Goal: Transaction & Acquisition: Purchase product/service

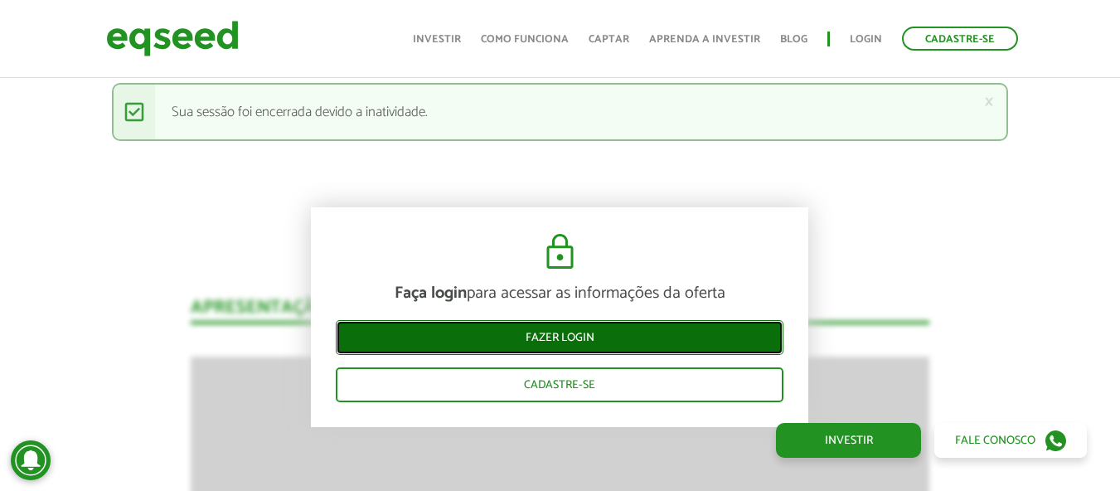
click at [559, 337] on link "Fazer login" at bounding box center [560, 337] width 448 height 35
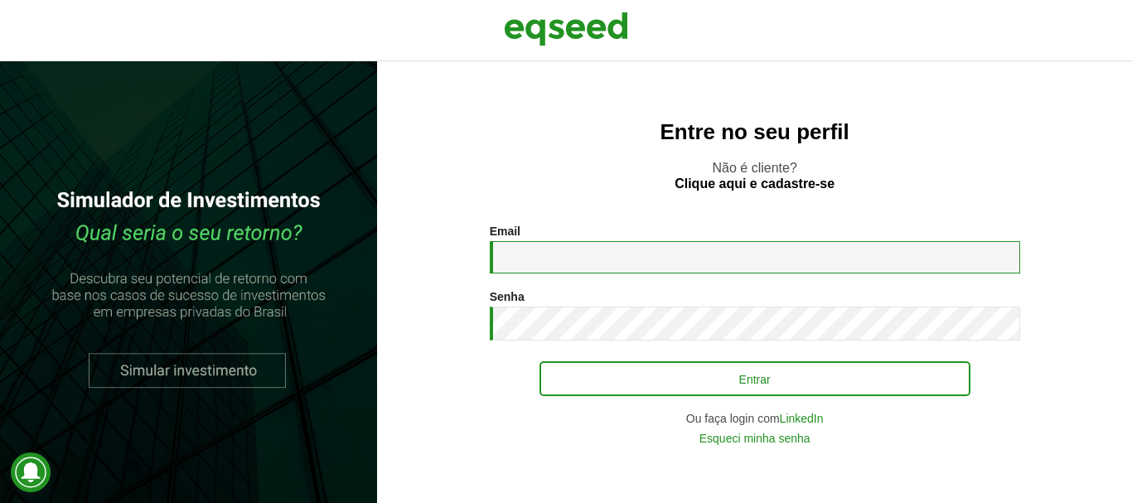
type input "**********"
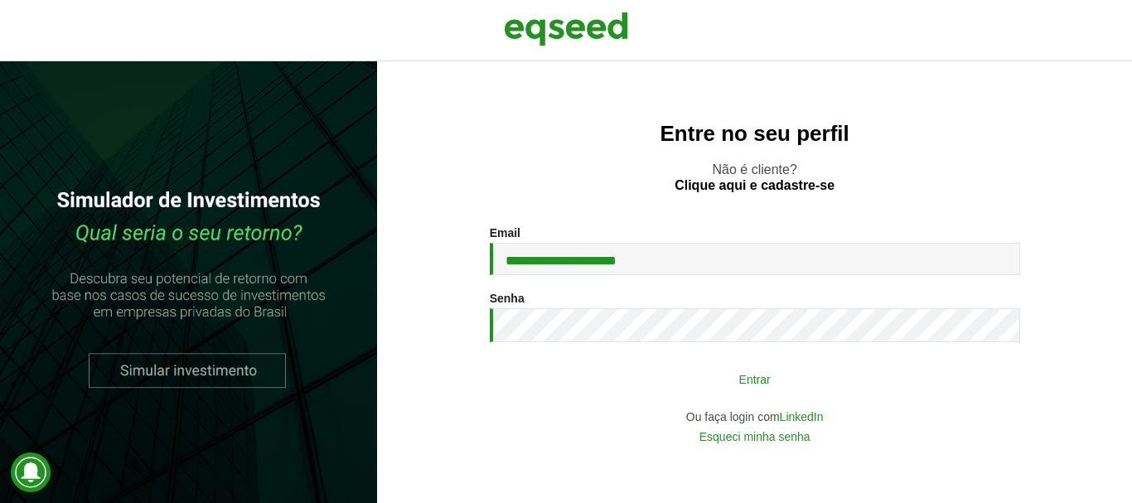
click at [713, 386] on button "Entrar" at bounding box center [755, 378] width 431 height 31
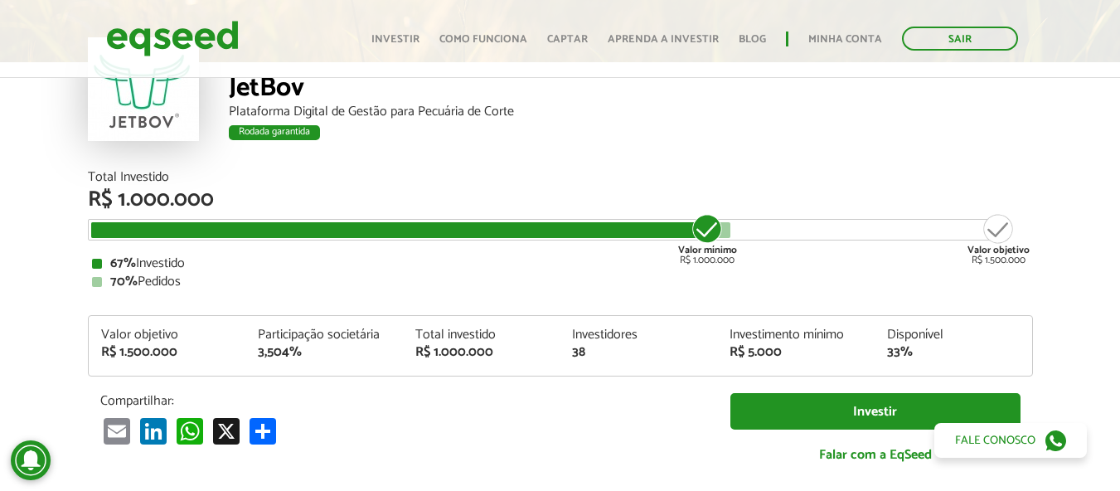
scroll to position [141, 0]
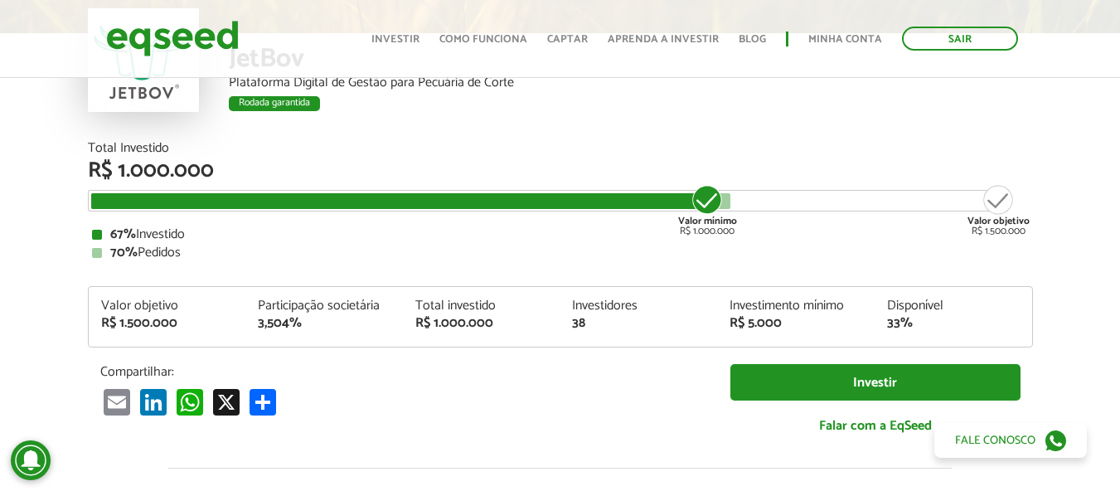
click at [24, 225] on article "JetBov Plataforma Digital de Gestão para Pecuária de Corte Rodada garantida Rod…" at bounding box center [560, 484] width 1120 height 1100
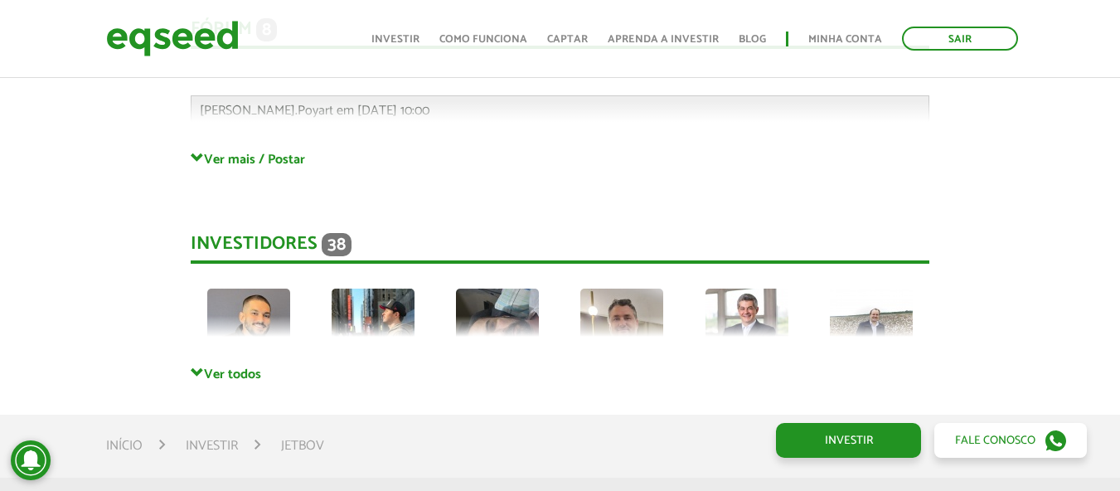
scroll to position [4534, 0]
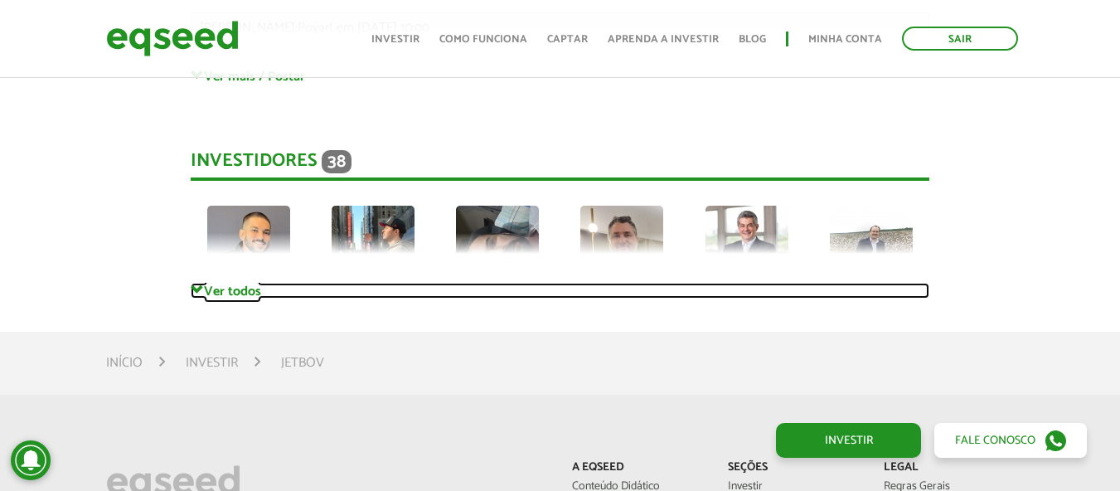
click at [208, 283] on link "Ver todos" at bounding box center [560, 291] width 739 height 16
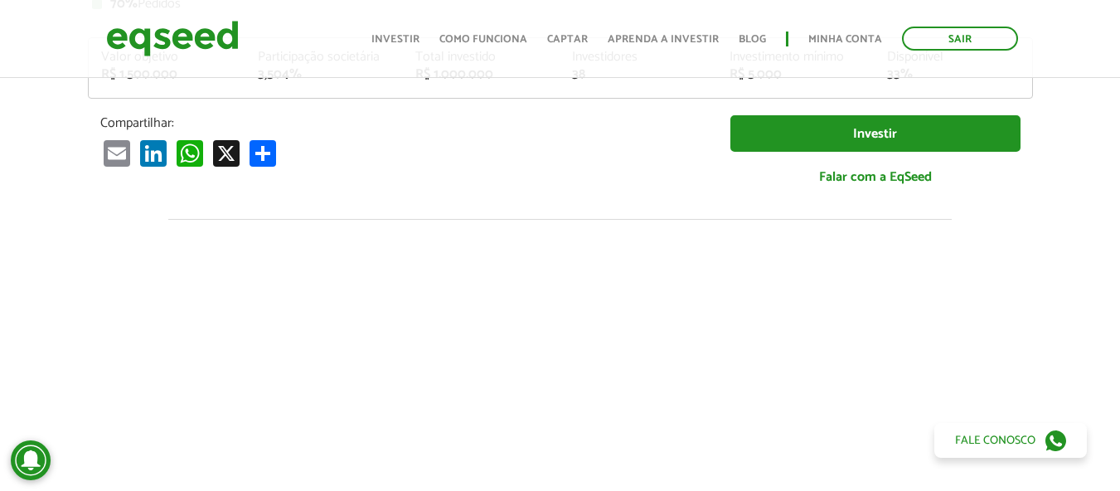
scroll to position [414, 0]
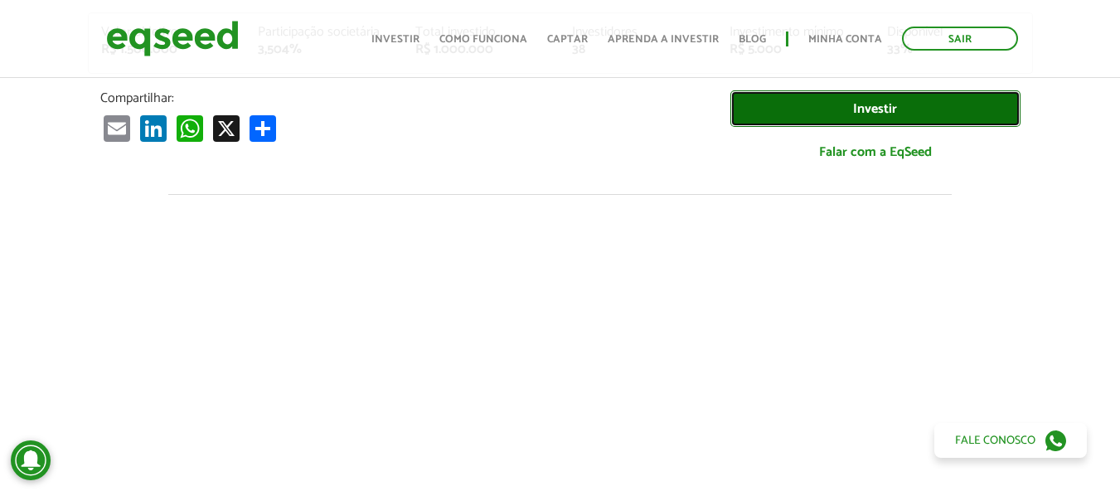
click at [899, 104] on link "Investir" at bounding box center [875, 108] width 290 height 37
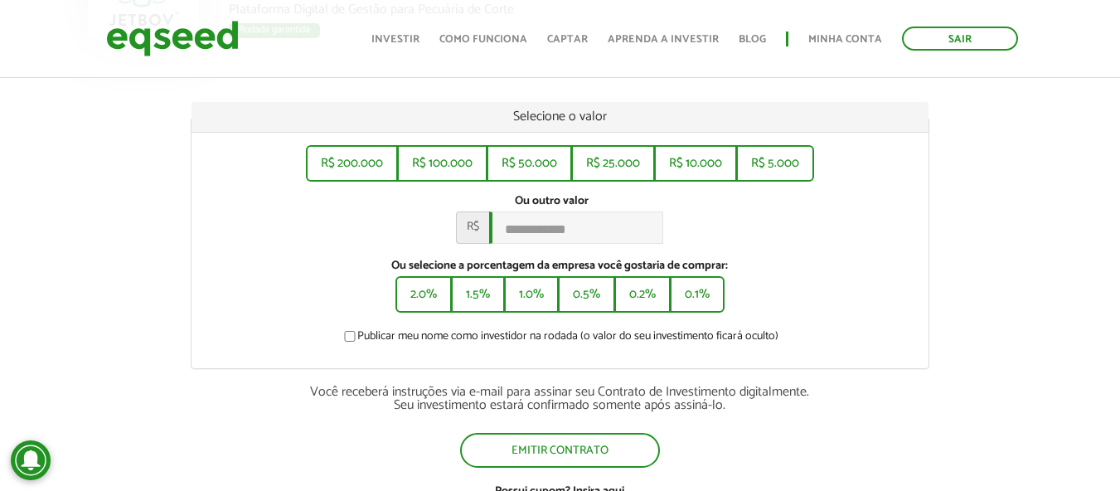
scroll to position [249, 0]
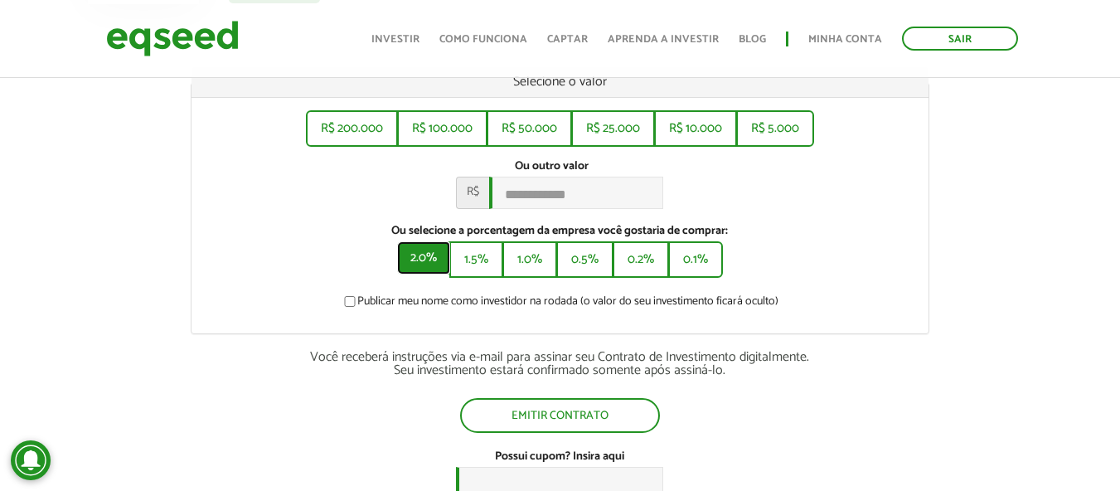
click at [418, 262] on button "2.0%" at bounding box center [423, 257] width 53 height 33
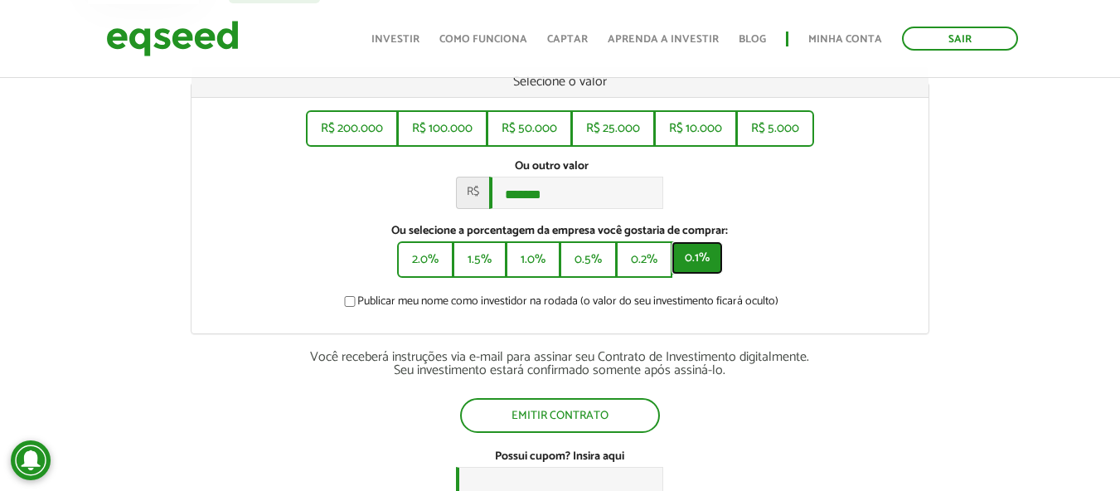
click at [694, 270] on button "0.1%" at bounding box center [696, 257] width 51 height 33
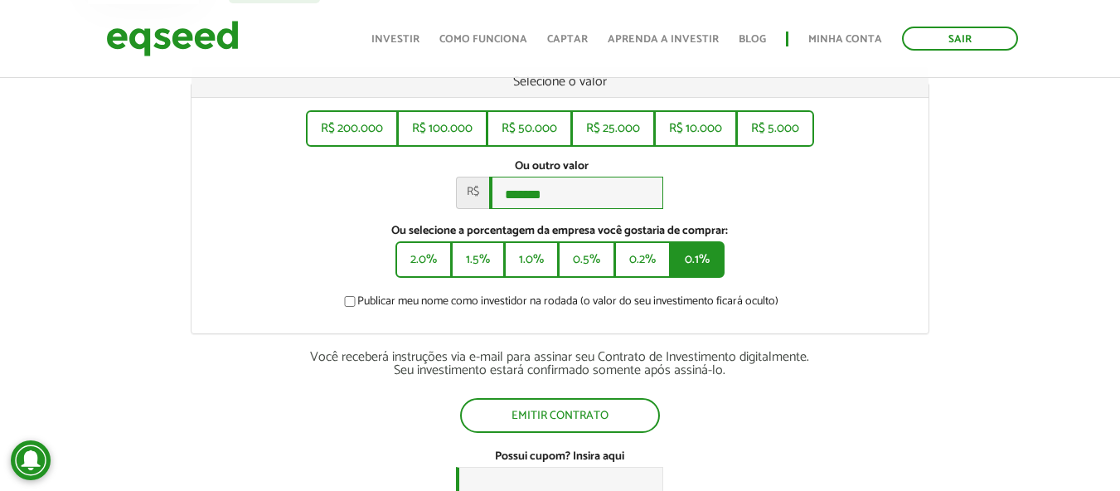
type input "******"
drag, startPoint x: 566, startPoint y: 204, endPoint x: 431, endPoint y: 190, distance: 135.8
click at [431, 190] on div "Ou outro valor * R$ ******" at bounding box center [560, 184] width 712 height 50
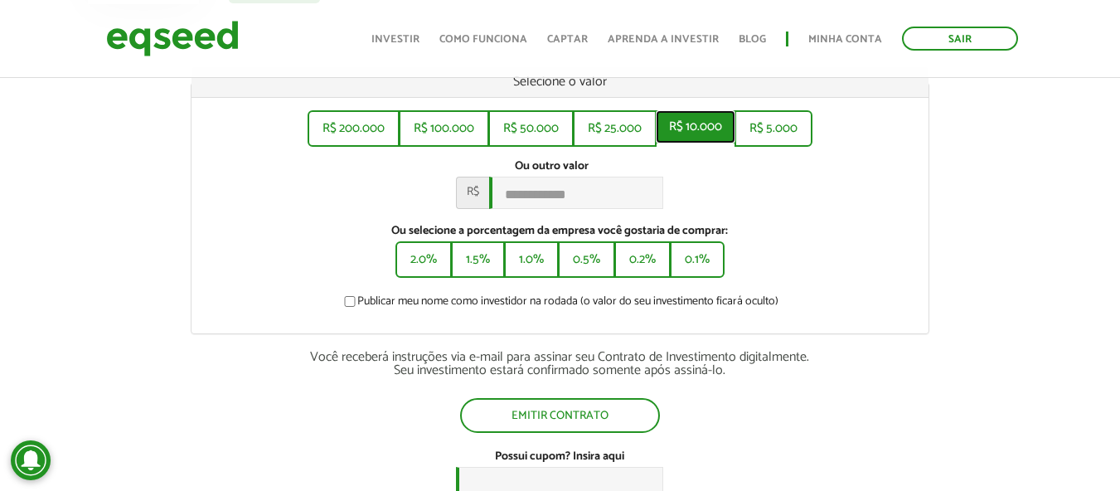
click at [700, 133] on button "R$ 10.000" at bounding box center [696, 126] width 80 height 33
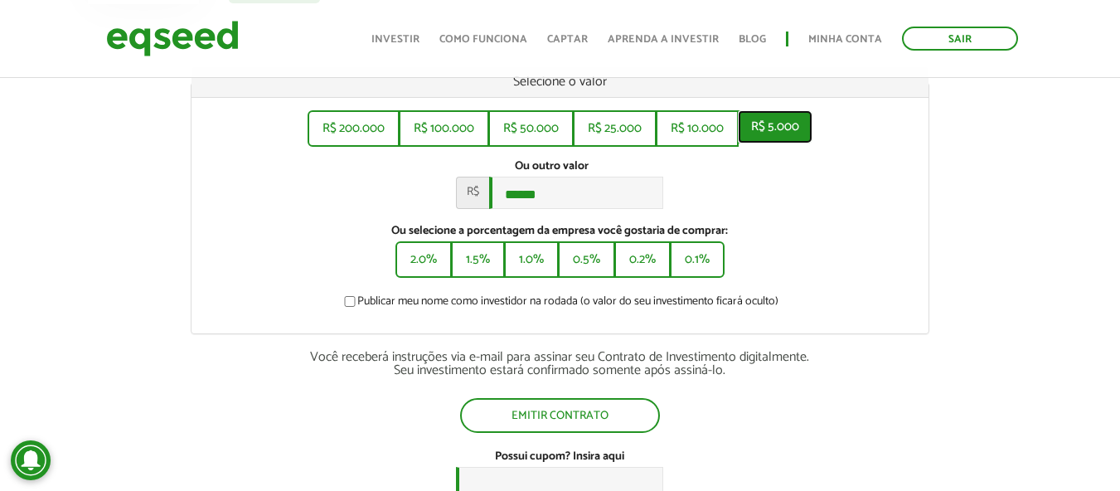
click at [782, 124] on button "R$ 5.000" at bounding box center [775, 126] width 75 height 33
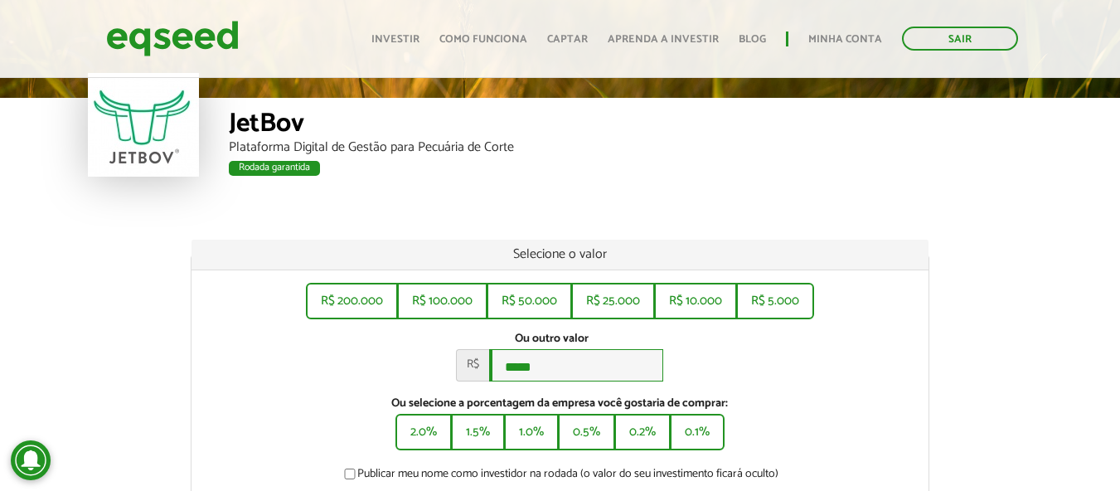
scroll to position [166, 0]
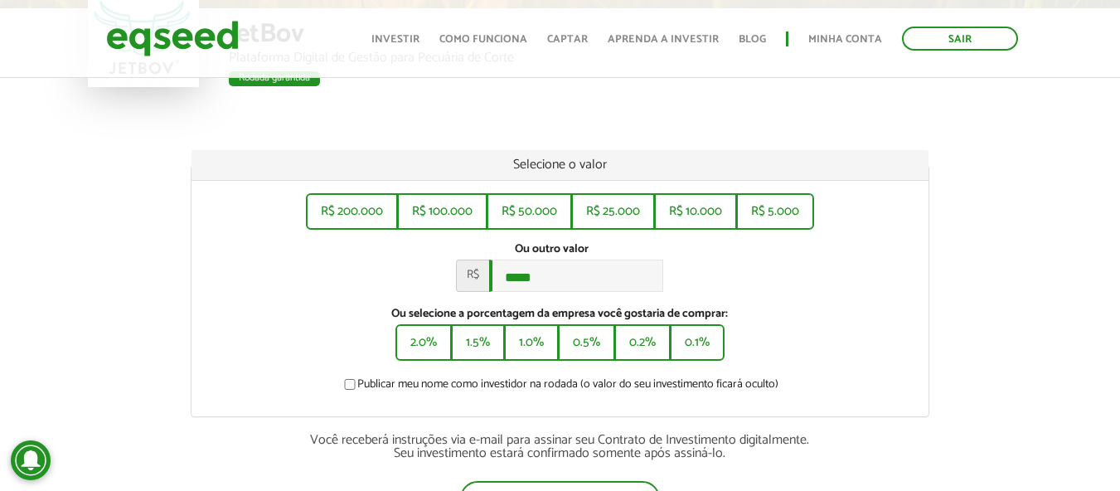
drag, startPoint x: 150, startPoint y: 351, endPoint x: 133, endPoint y: 380, distance: 34.1
click at [150, 352] on div "Selecione o valor R$ 200.000 R$ 100.000 R$ 50.000 R$ 25.000 R$ 10.000 R$ 5.000 …" at bounding box center [560, 374] width 1145 height 448
click at [258, 292] on div "Ou outro valor * R$ *****" at bounding box center [560, 267] width 712 height 50
click at [1016, 385] on div "Selecione o valor R$ 200.000 R$ 100.000 R$ 50.000 R$ 25.000 R$ 10.000 R$ 5.000 …" at bounding box center [560, 374] width 1145 height 448
click at [231, 292] on div "Ou outro valor * R$ *****" at bounding box center [560, 267] width 712 height 50
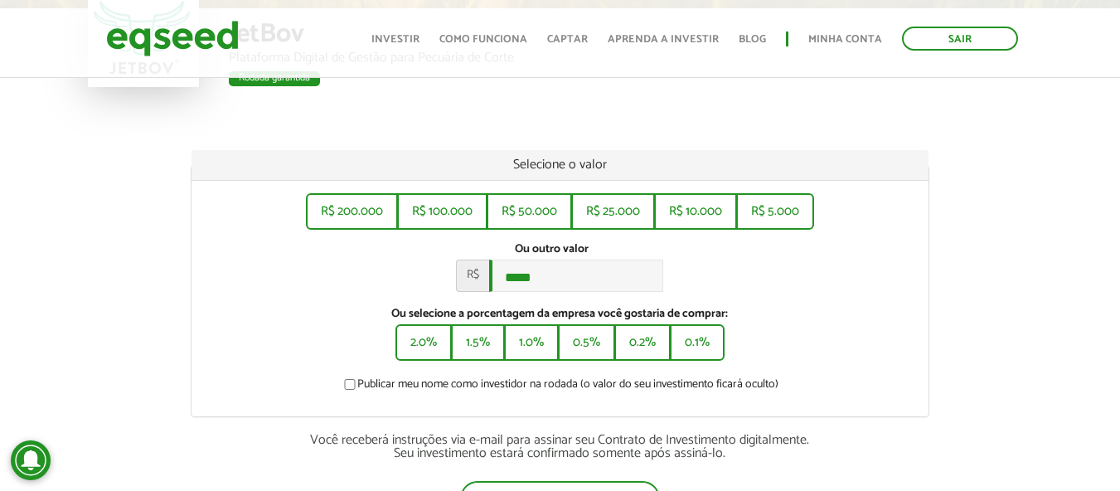
click at [710, 142] on div "JetBov Plataforma Digital de Gestão para Pecuária de Corte Rodada garantida Rod…" at bounding box center [560, 254] width 1120 height 690
click at [395, 204] on button "R$ 200.000" at bounding box center [352, 209] width 89 height 33
click at [434, 205] on button "R$ 100.000" at bounding box center [442, 209] width 87 height 33
click at [481, 344] on button "1.5%" at bounding box center [478, 340] width 51 height 33
click at [531, 352] on button "1.0%" at bounding box center [531, 340] width 51 height 33
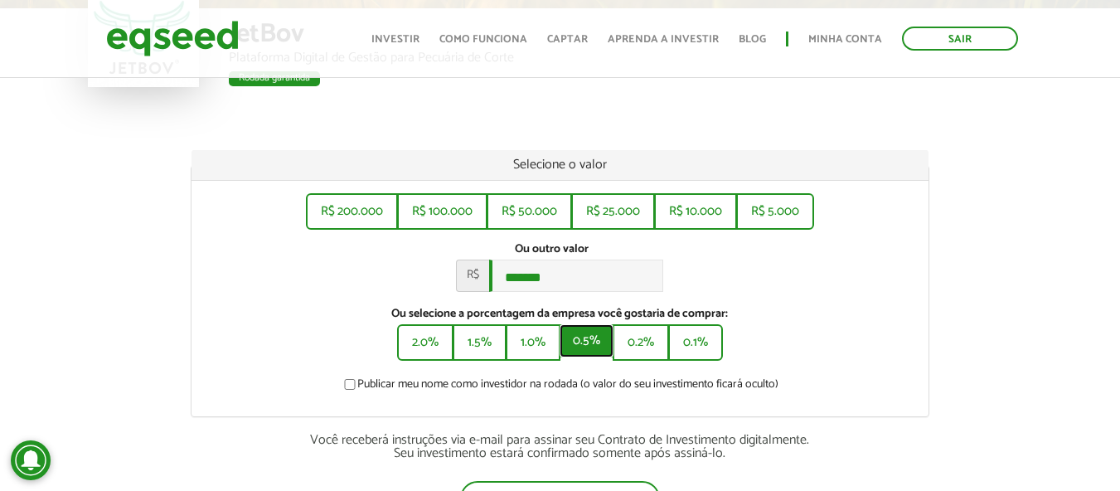
click at [607, 352] on button "0.5%" at bounding box center [587, 340] width 54 height 33
click at [638, 354] on button "0.2%" at bounding box center [642, 340] width 53 height 33
click at [711, 354] on button "0.1%" at bounding box center [696, 340] width 51 height 33
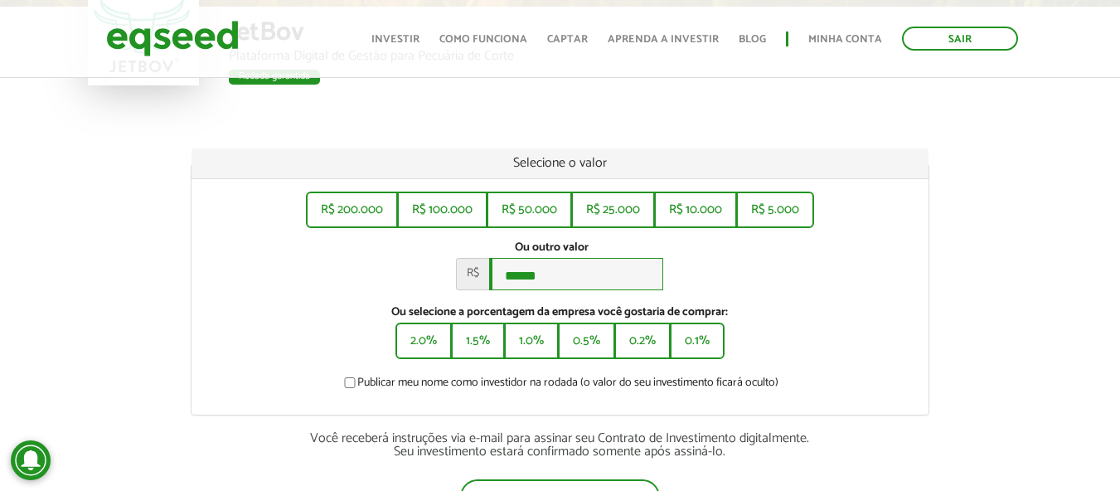
scroll to position [169, 0]
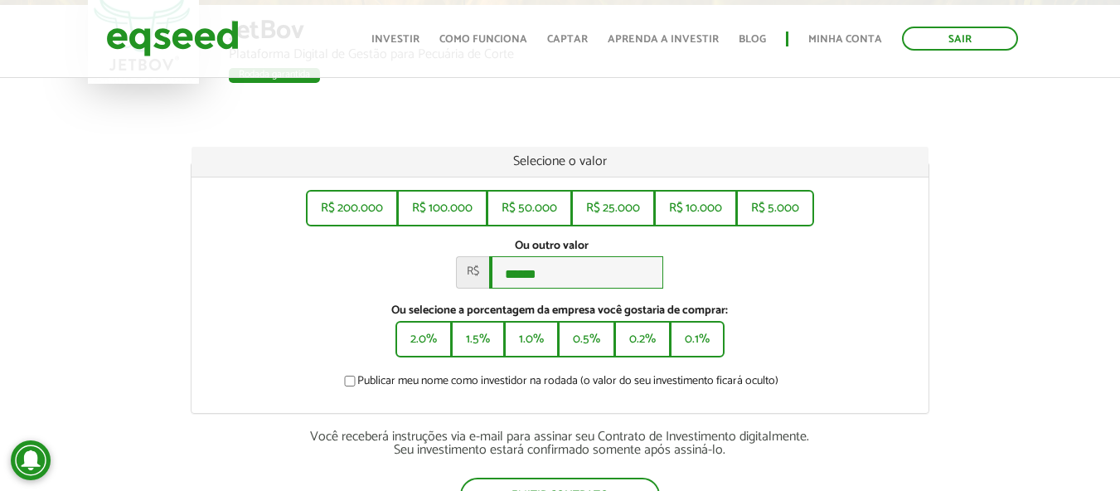
drag, startPoint x: 594, startPoint y: 280, endPoint x: 446, endPoint y: 280, distance: 147.5
click at [446, 280] on div "Ou outro valor * R$ ******" at bounding box center [560, 264] width 712 height 50
click at [291, 269] on div "Ou outro valor * R$ *****" at bounding box center [560, 264] width 712 height 50
drag, startPoint x: 523, startPoint y: 278, endPoint x: 364, endPoint y: 274, distance: 159.2
click at [364, 274] on div "Ou outro valor * R$ *****" at bounding box center [560, 264] width 712 height 50
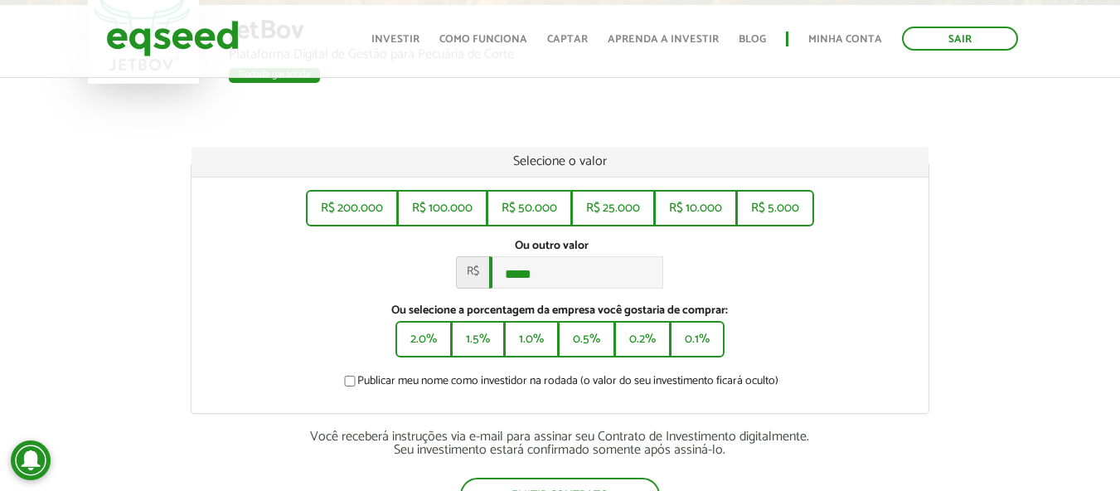
click at [338, 277] on div "Ou outro valor * R$ *****" at bounding box center [560, 264] width 712 height 50
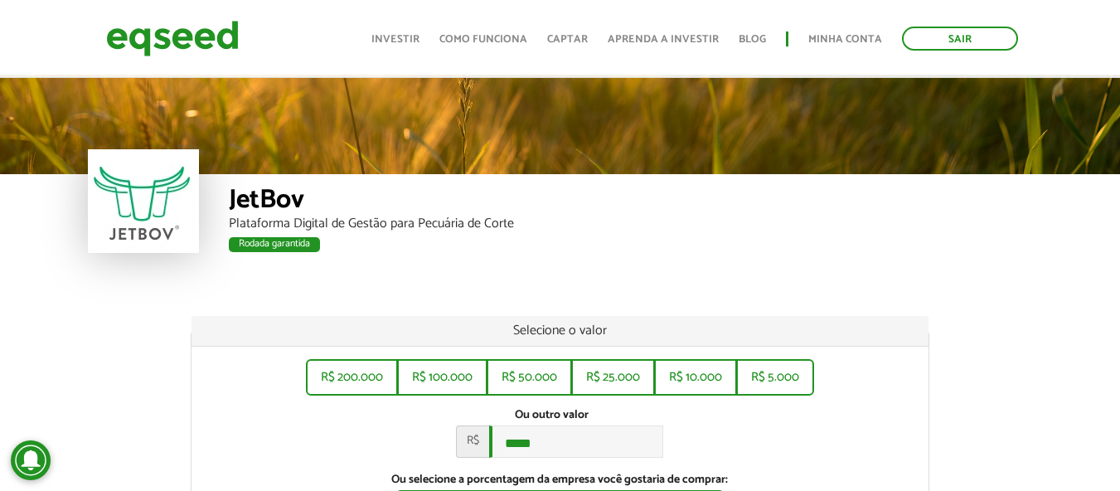
scroll to position [166, 0]
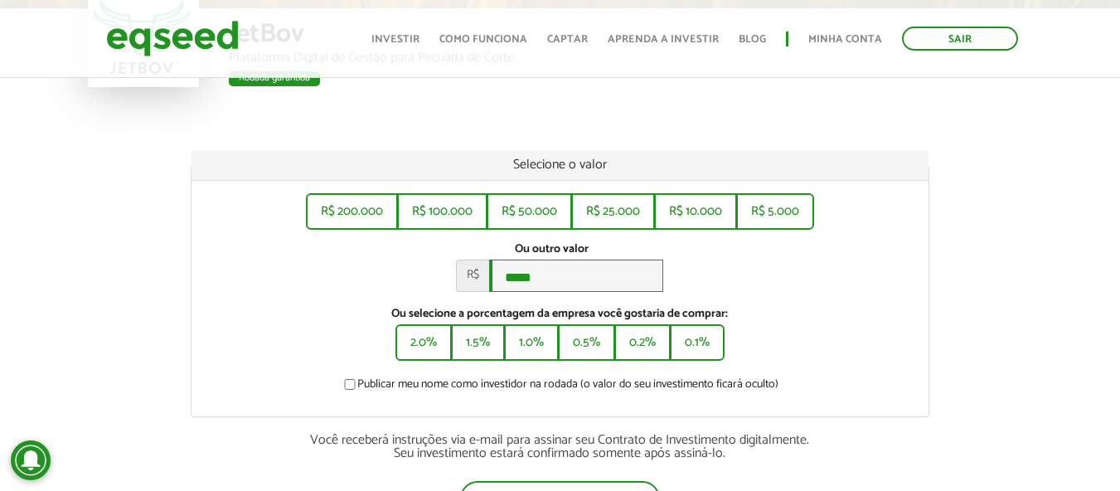
drag, startPoint x: 564, startPoint y: 290, endPoint x: 363, endPoint y: 281, distance: 201.6
click at [363, 281] on div "Ou outro valor * R$ *****" at bounding box center [560, 267] width 712 height 50
type input "*****"
click at [316, 288] on div "Ou outro valor * R$ *****" at bounding box center [560, 267] width 712 height 50
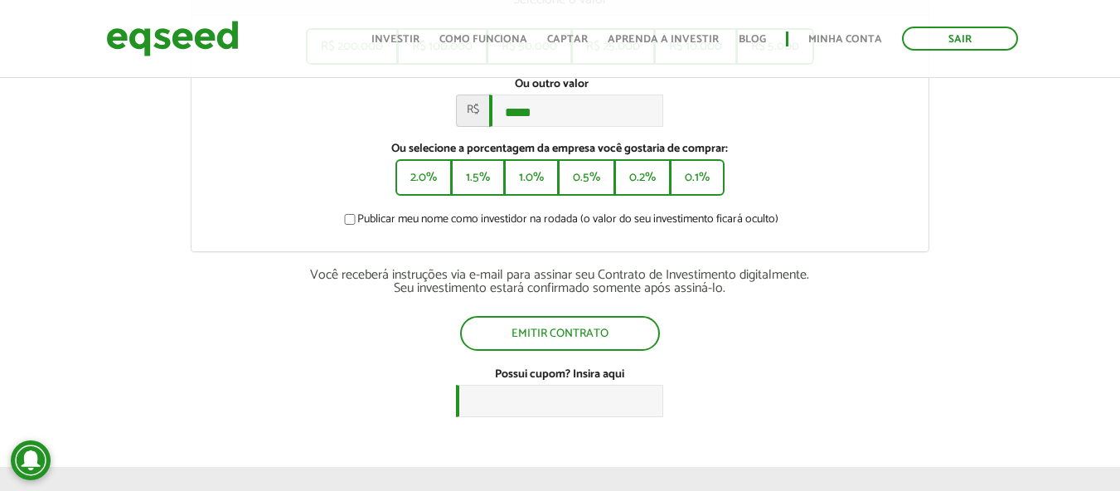
scroll to position [332, 0]
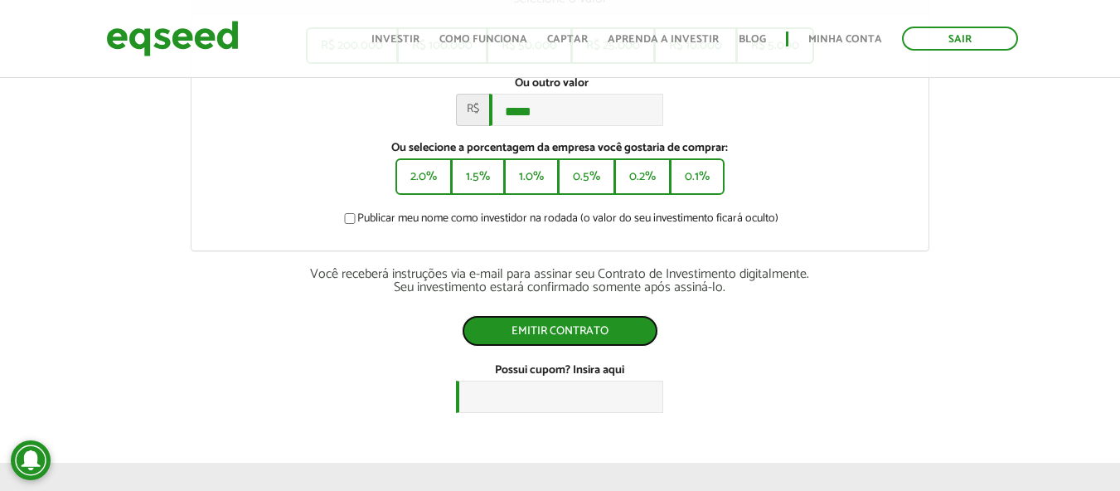
click at [531, 333] on button "Emitir contrato" at bounding box center [560, 330] width 196 height 31
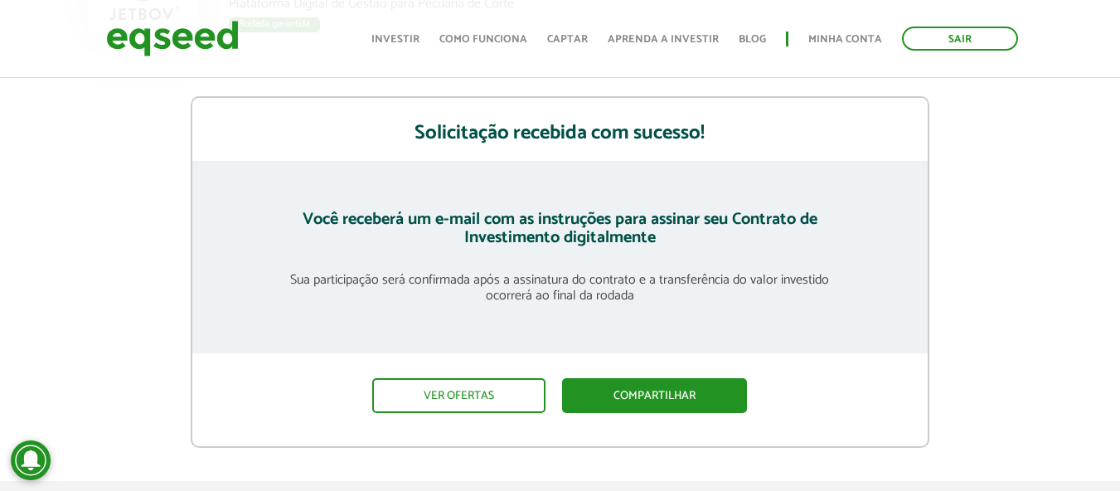
scroll to position [249, 0]
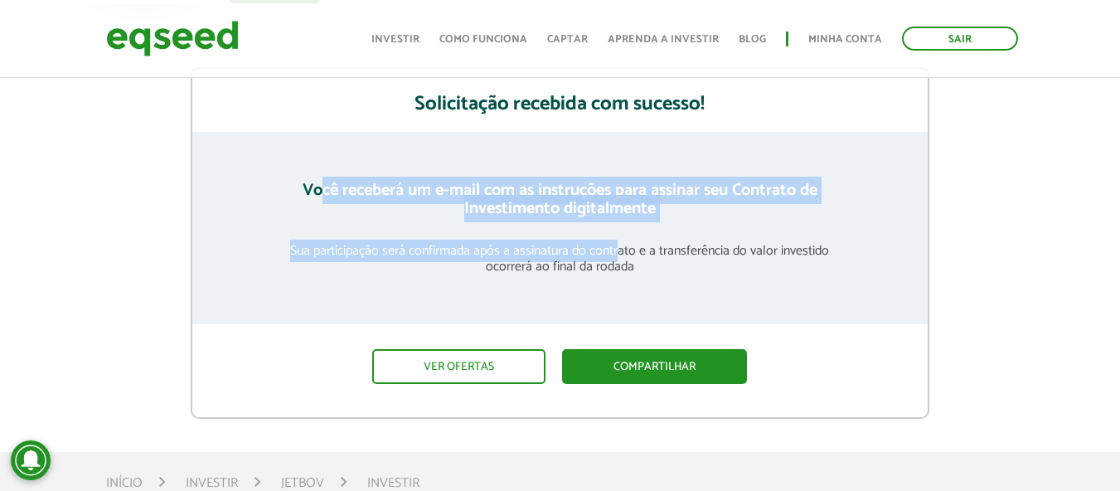
drag, startPoint x: 418, startPoint y: 188, endPoint x: 621, endPoint y: 240, distance: 209.7
click at [621, 240] on div "Você receberá um e-mail com as instruções para assinar seu Contrato de Investim…" at bounding box center [559, 228] width 735 height 192
click at [621, 243] on p "Sua participação será confirmada após a assinatura do contrato e a transferênci…" at bounding box center [559, 258] width 569 height 31
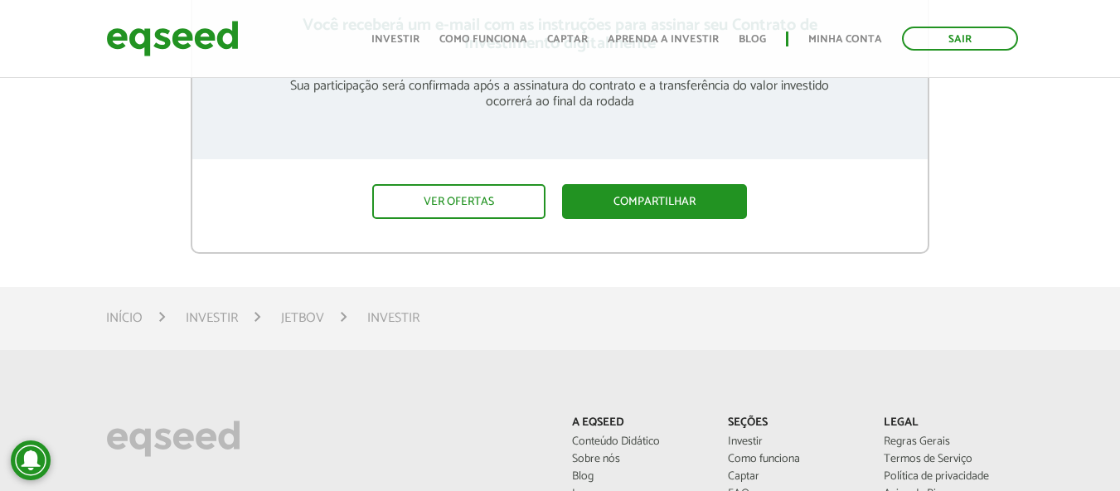
scroll to position [414, 0]
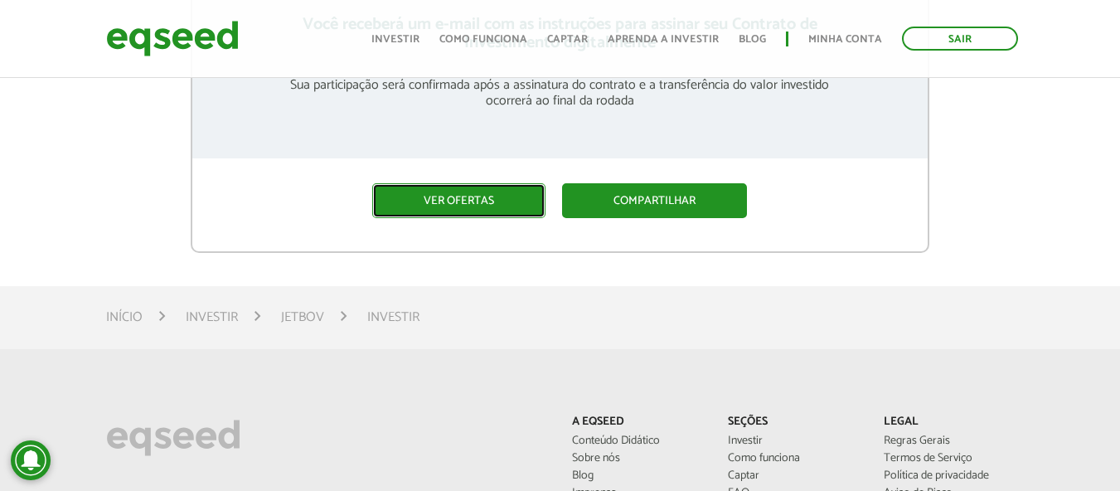
click at [457, 203] on link "Ver ofertas" at bounding box center [458, 200] width 173 height 35
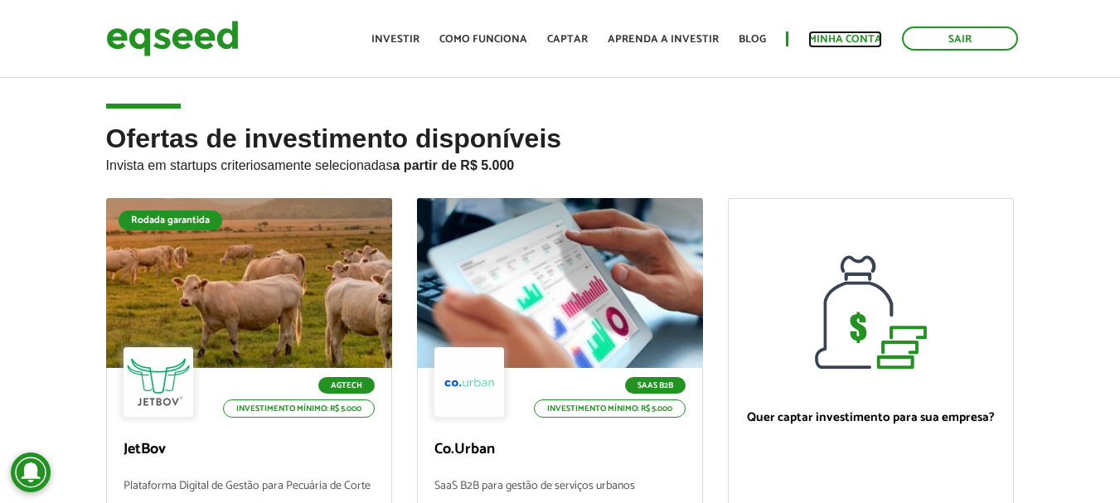
click at [831, 34] on link "Minha conta" at bounding box center [845, 39] width 74 height 11
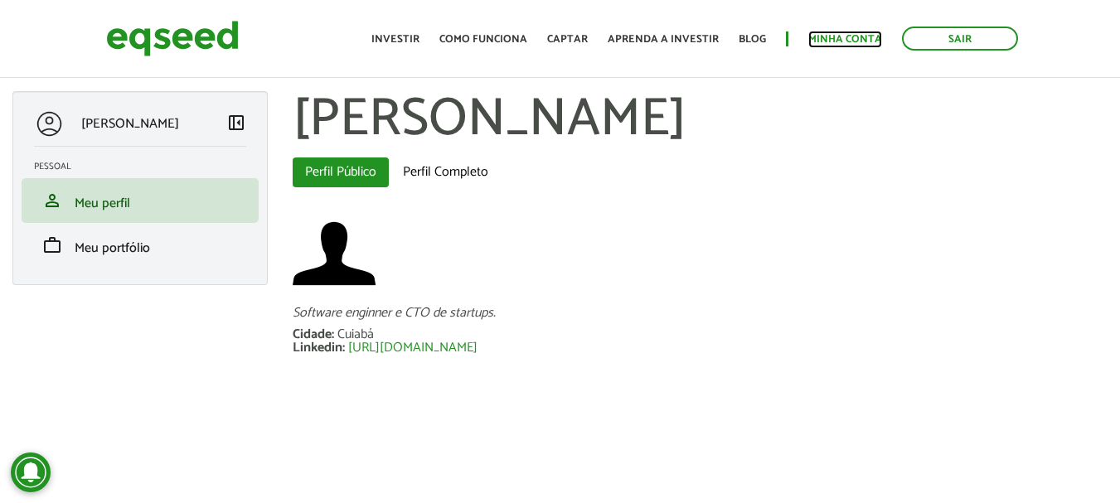
click at [833, 37] on link "Minha conta" at bounding box center [845, 39] width 74 height 11
click at [463, 170] on link "Perfil Completo" at bounding box center [445, 172] width 110 height 30
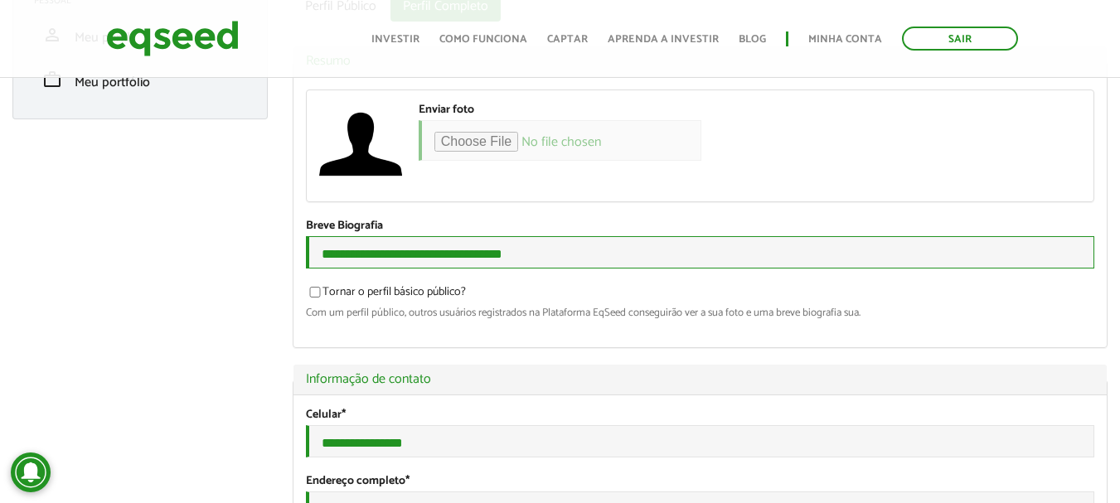
click at [351, 257] on input "**********" at bounding box center [700, 252] width 788 height 32
drag, startPoint x: 561, startPoint y: 256, endPoint x: 175, endPoint y: 256, distance: 386.3
type input "**********"
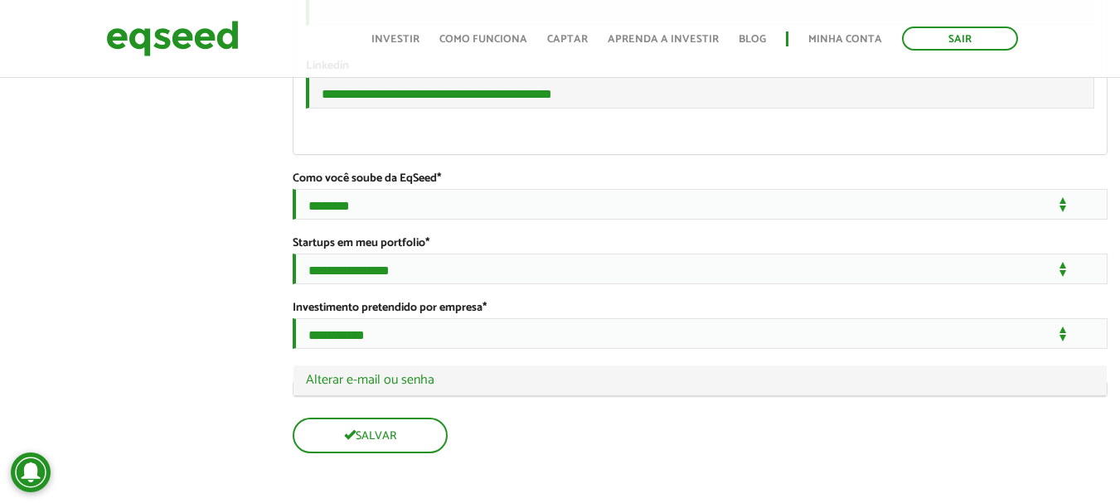
scroll to position [3233, 0]
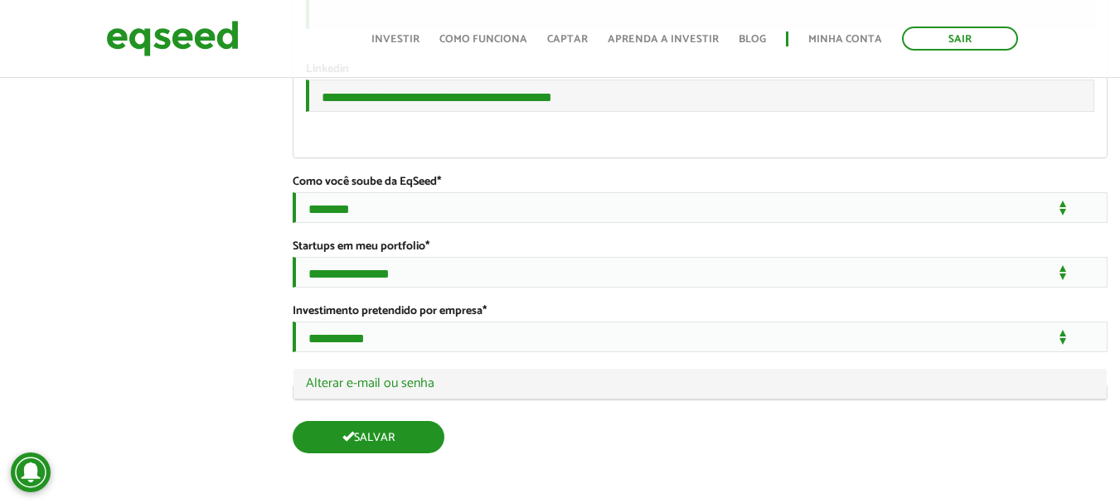
click at [380, 433] on button "Salvar" at bounding box center [369, 437] width 152 height 32
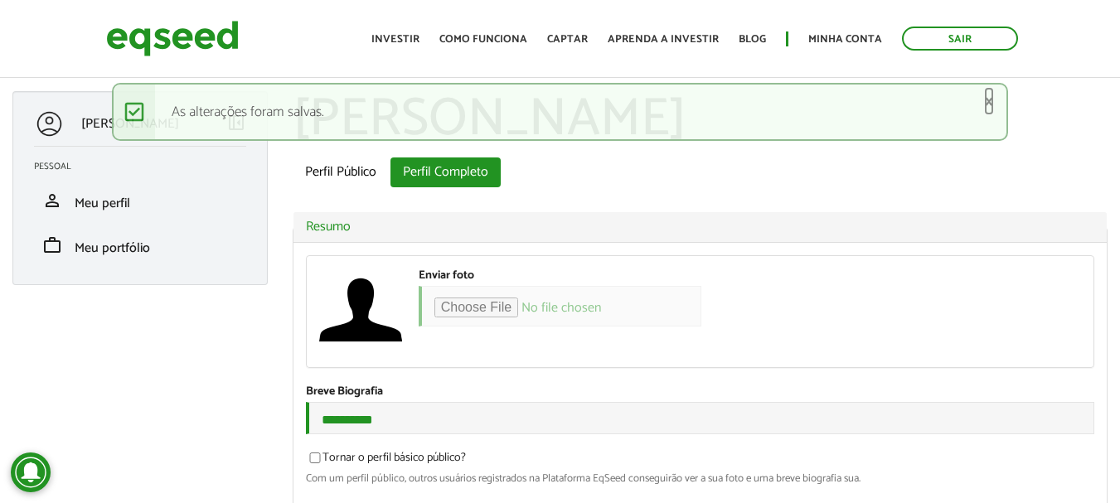
click at [992, 99] on link "×" at bounding box center [989, 101] width 10 height 17
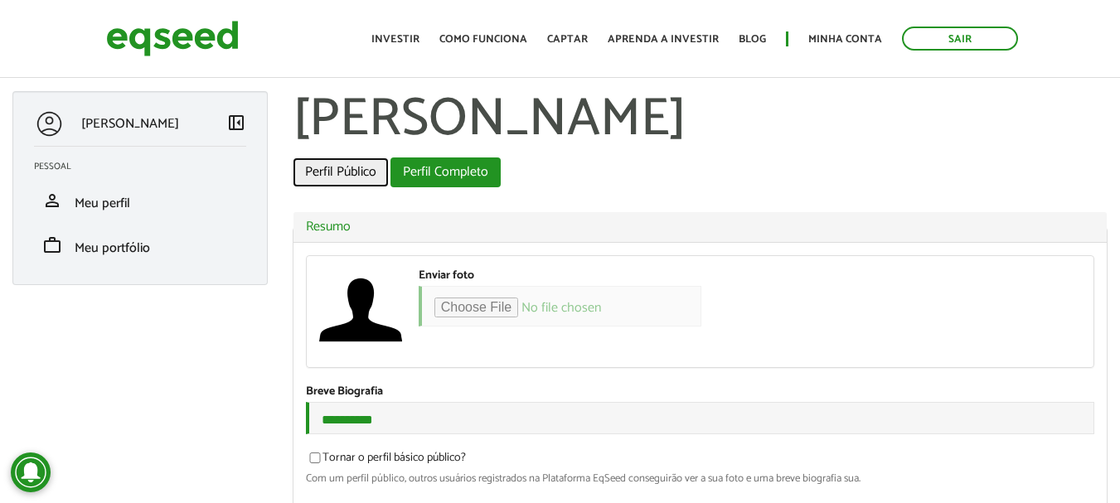
click at [342, 167] on link "Perfil Público" at bounding box center [341, 172] width 96 height 30
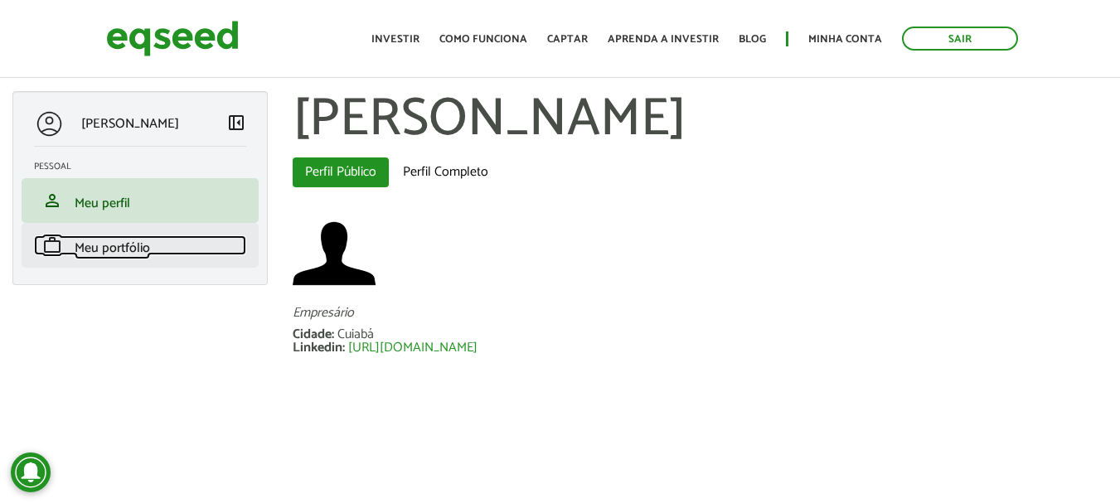
click at [117, 244] on span "Meu portfólio" at bounding box center [112, 248] width 75 height 22
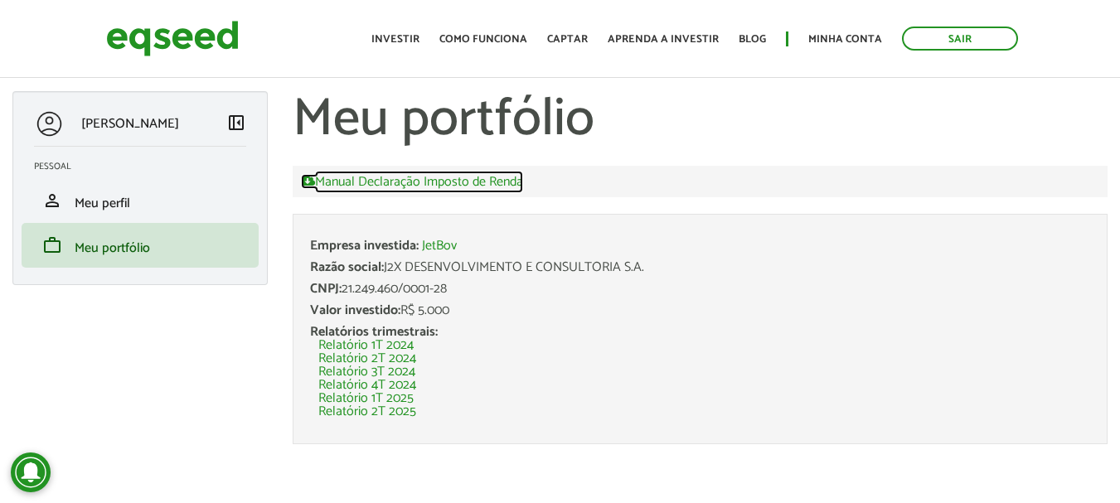
click at [405, 182] on link "Manual Declaração Imposto de Renda" at bounding box center [412, 181] width 222 height 15
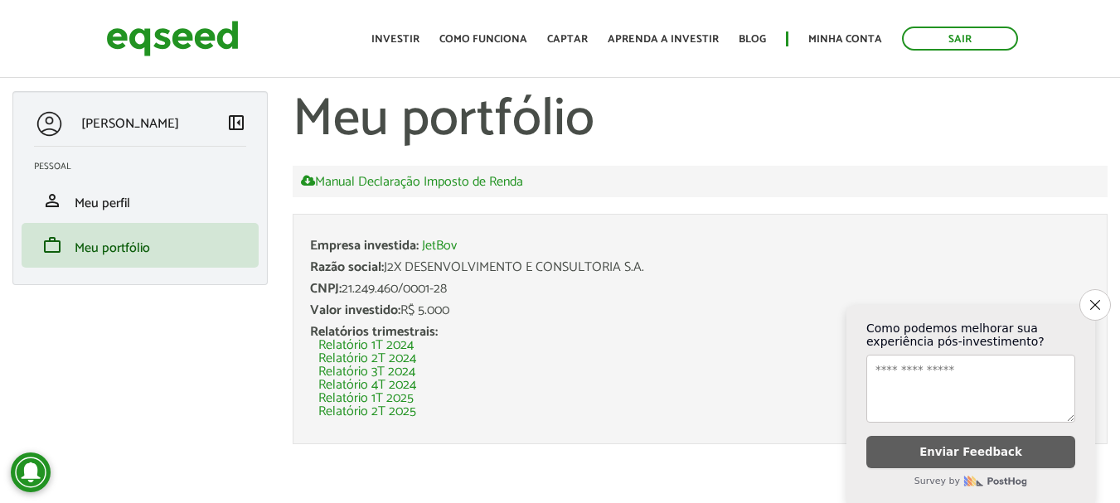
click at [289, 337] on section "Meu portfólio Manual Declaração Imposto de Renda Empresa investida: JetBov Razã…" at bounding box center [700, 280] width 840 height 378
drag, startPoint x: 439, startPoint y: 272, endPoint x: 636, endPoint y: 317, distance: 201.5
click at [636, 317] on li "Empresa investida: JetBov Razão social: J2X DESENVOLVIMENTO E CONSULTORIA S.A. …" at bounding box center [700, 329] width 815 height 230
click at [636, 317] on div "Valor investido: R$ 5.000" at bounding box center [700, 310] width 780 height 13
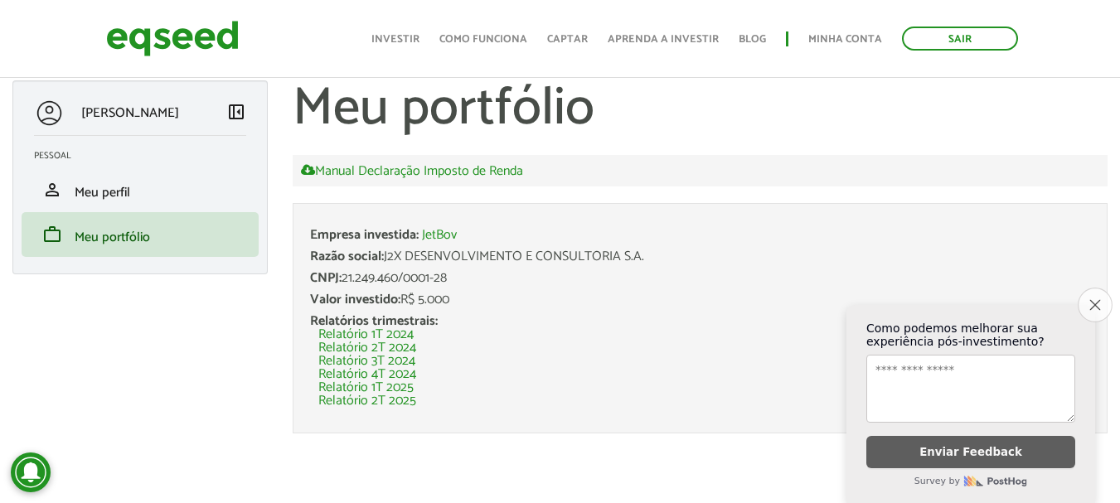
click at [1096, 299] on icon "Close survey" at bounding box center [1094, 304] width 11 height 11
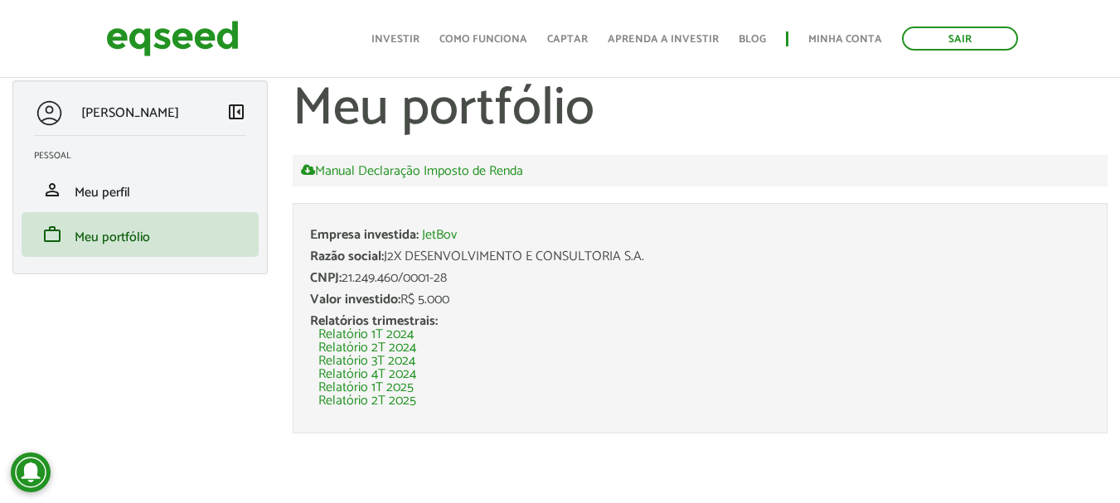
click at [656, 286] on li "Empresa investida: JetBov Razão social: J2X DESENVOLVIMENTO E CONSULTORIA S.A. …" at bounding box center [700, 318] width 815 height 230
drag, startPoint x: 345, startPoint y: 274, endPoint x: 545, endPoint y: 281, distance: 199.9
click at [545, 281] on div "CNPJ: 21.249.460/0001-28" at bounding box center [700, 278] width 780 height 13
copy div "21.249.460/0001-28"
click at [882, 315] on div "Relatórios trimestrais: Relatório 1T 2024 Relatório 2T 2024 Relatório 3T 2024 R…" at bounding box center [700, 361] width 780 height 93
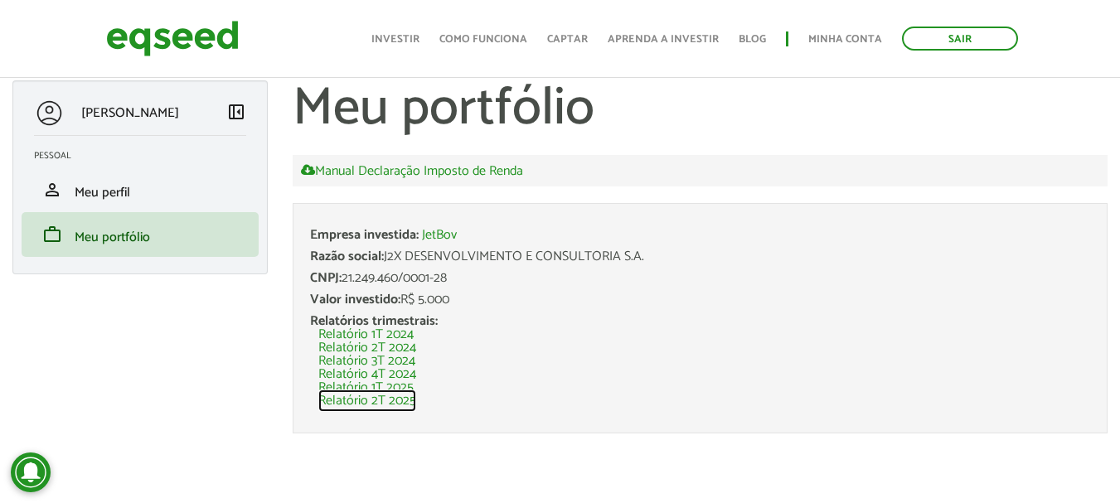
click at [382, 400] on link "Relatório 2T 2025" at bounding box center [367, 401] width 98 height 13
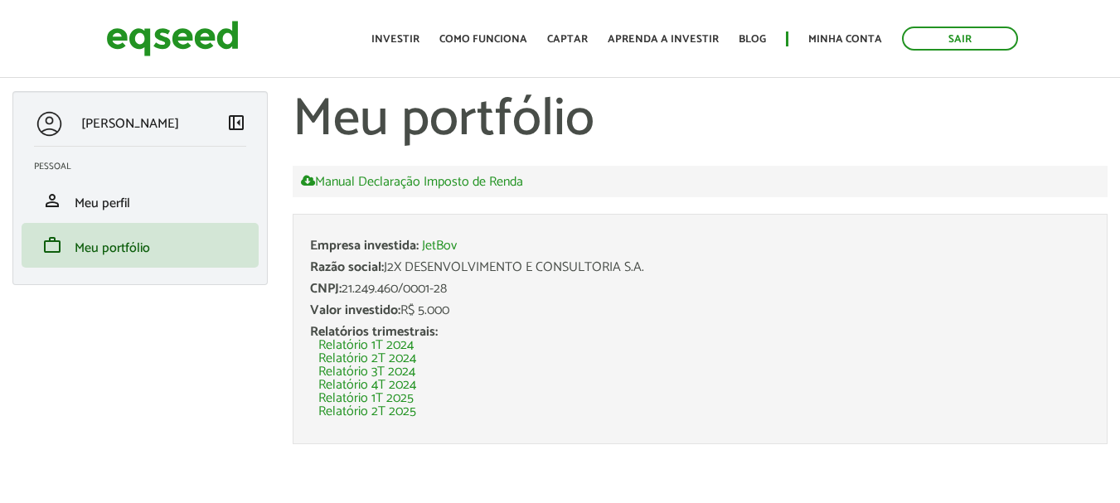
scroll to position [11, 0]
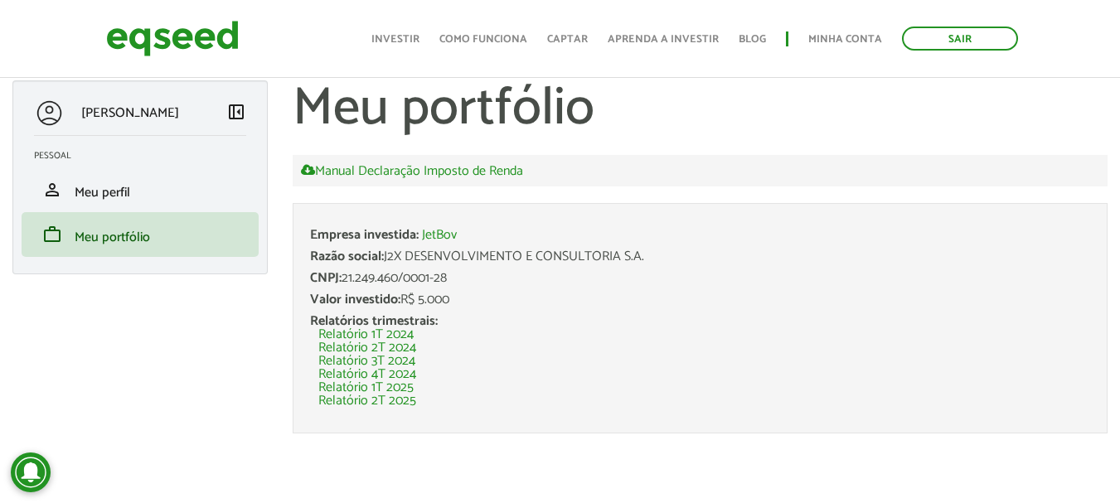
click at [566, 330] on li "Relatório 1T 2024" at bounding box center [704, 334] width 772 height 13
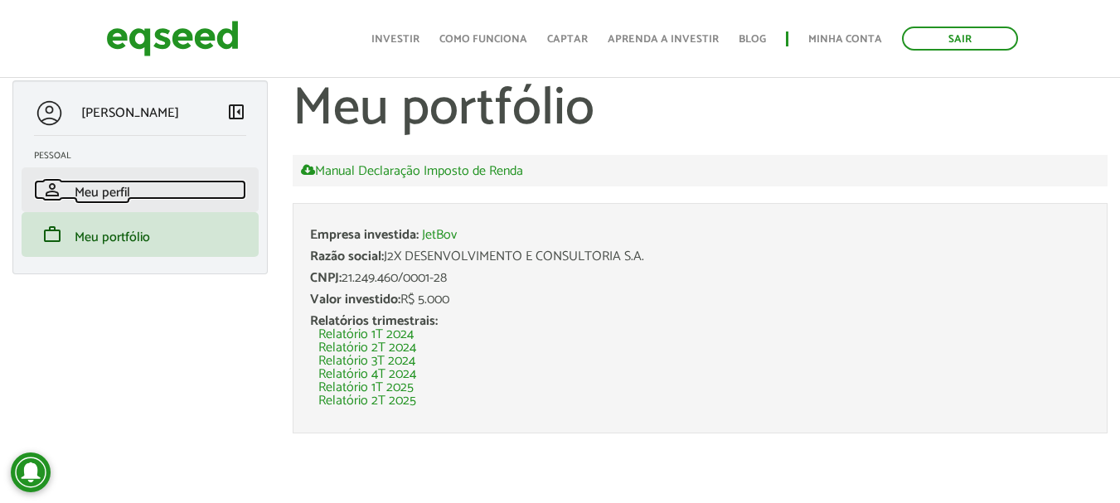
click at [98, 189] on span "Meu perfil" at bounding box center [103, 193] width 56 height 22
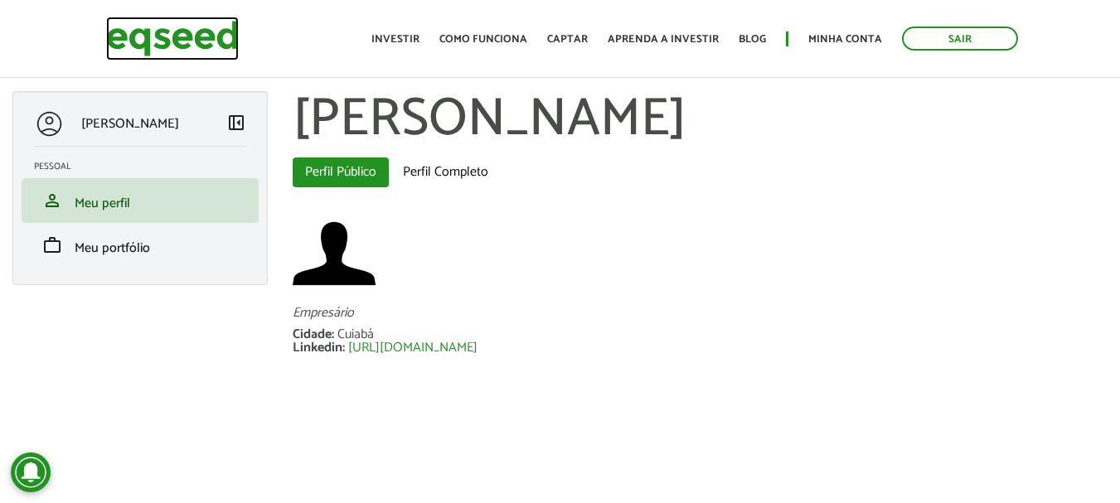
click at [180, 36] on img at bounding box center [172, 39] width 133 height 44
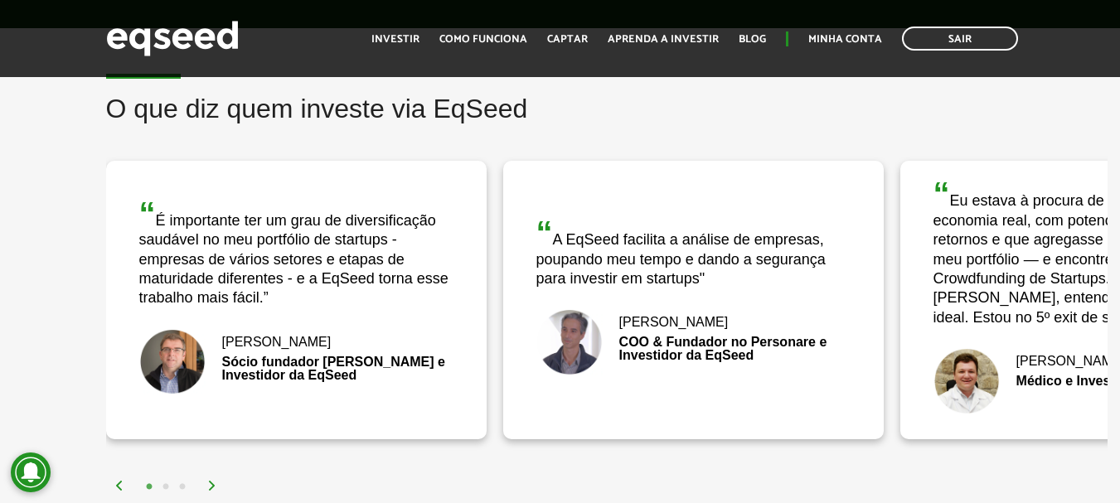
scroll to position [2653, 0]
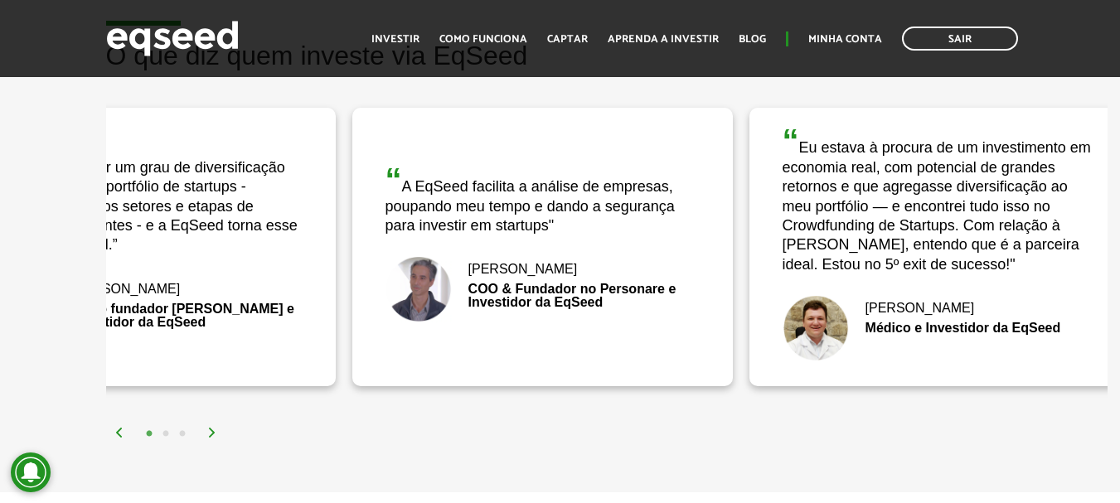
drag, startPoint x: 721, startPoint y: 311, endPoint x: 576, endPoint y: 308, distance: 145.1
click at [576, 308] on div "Bruno Rodrigues COO & Fundador no Personare e Investidor da EqSeed" at bounding box center [542, 289] width 314 height 66
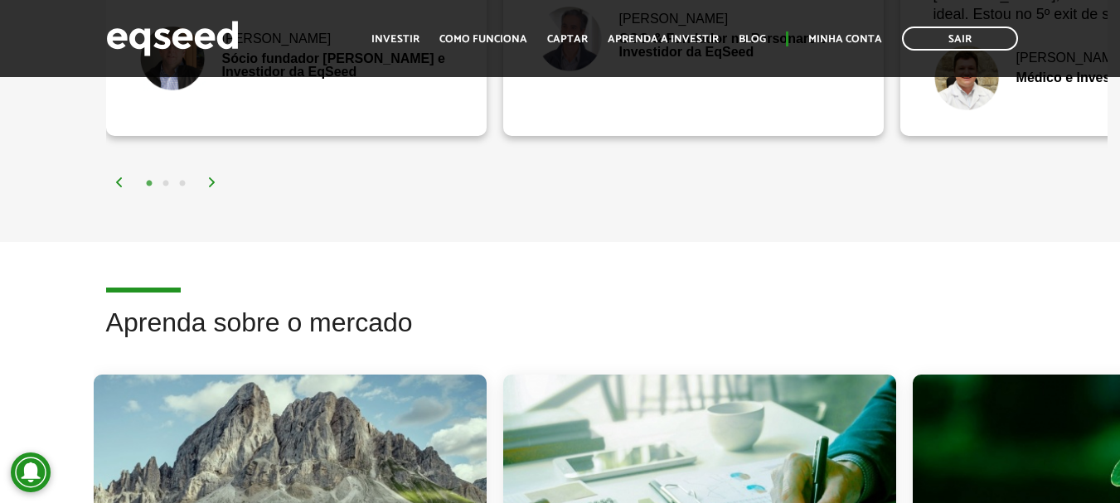
scroll to position [2901, 0]
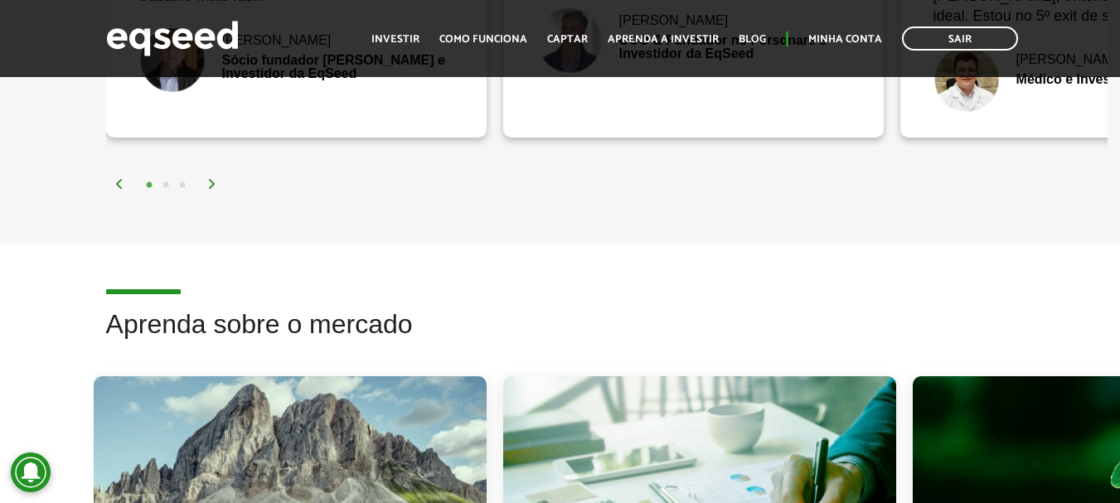
click at [211, 182] on img at bounding box center [212, 184] width 10 height 10
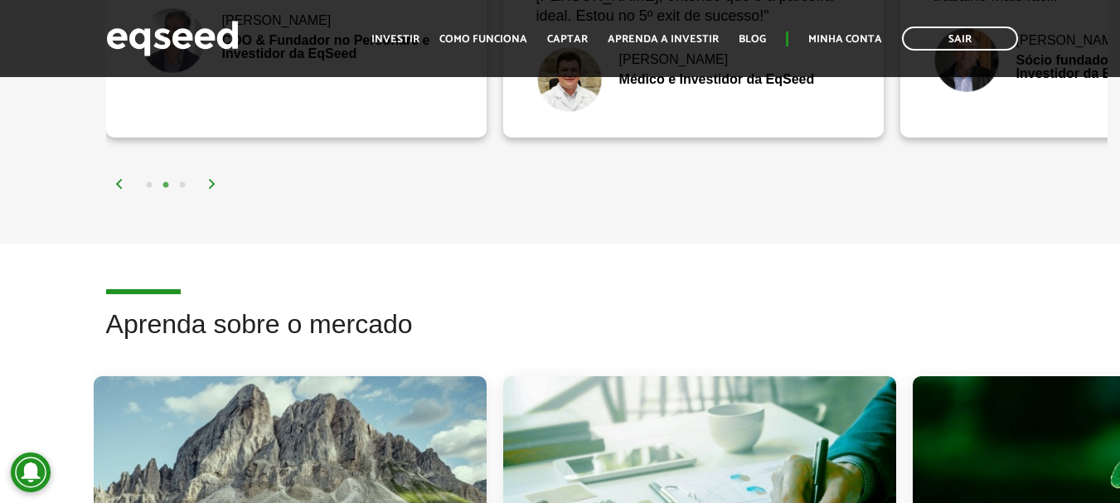
click at [211, 182] on img at bounding box center [212, 184] width 10 height 10
click at [210, 182] on img at bounding box center [212, 184] width 10 height 10
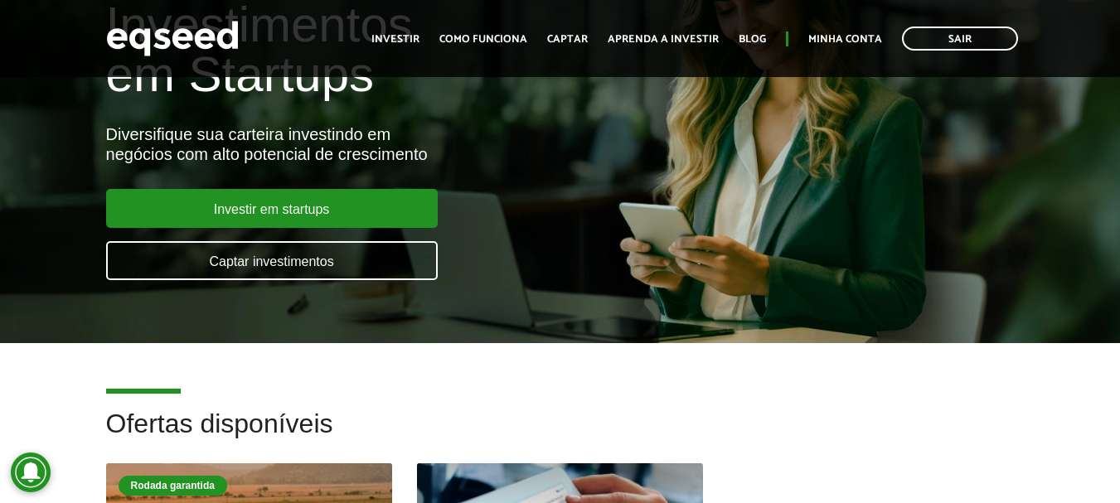
scroll to position [0, 0]
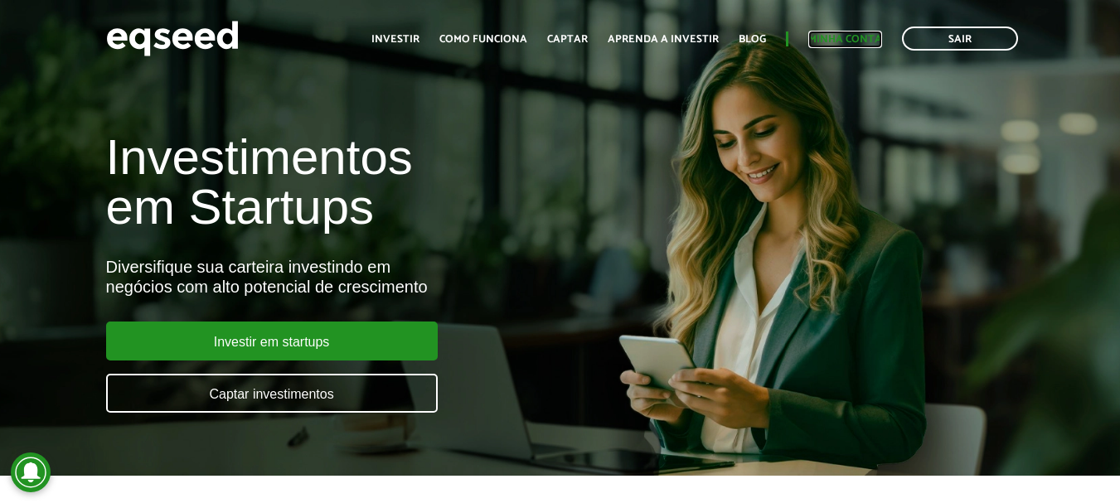
click at [836, 38] on link "Minha conta" at bounding box center [845, 39] width 74 height 11
